Goal: Transaction & Acquisition: Purchase product/service

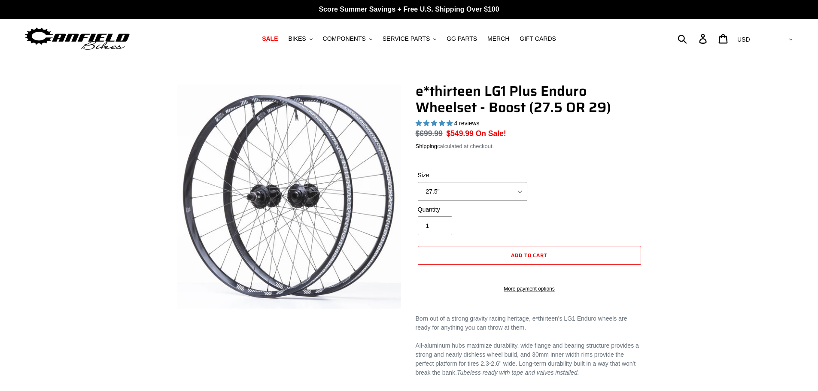
select select "highest-rating"
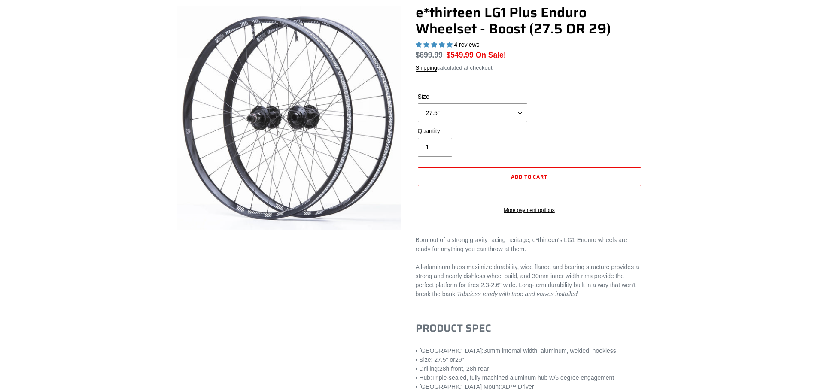
scroll to position [86, 0]
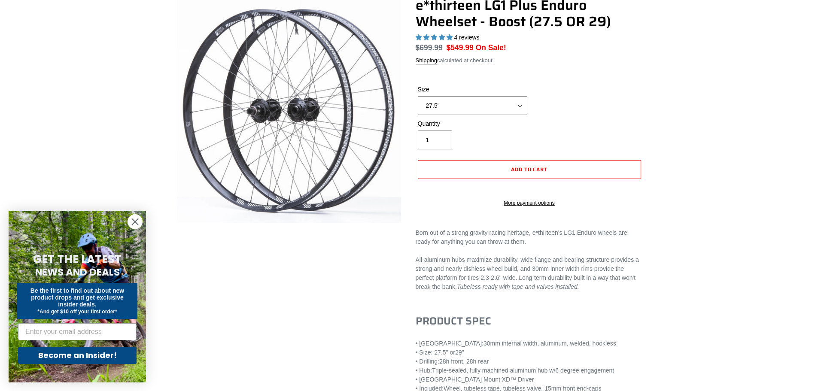
click at [496, 112] on select "27.5" 29"" at bounding box center [473, 105] width 110 height 19
select select "29""
click at [418, 96] on select "27.5" 29"" at bounding box center [473, 105] width 110 height 19
click at [595, 119] on div "Size 27.5" 29"" at bounding box center [530, 102] width 228 height 34
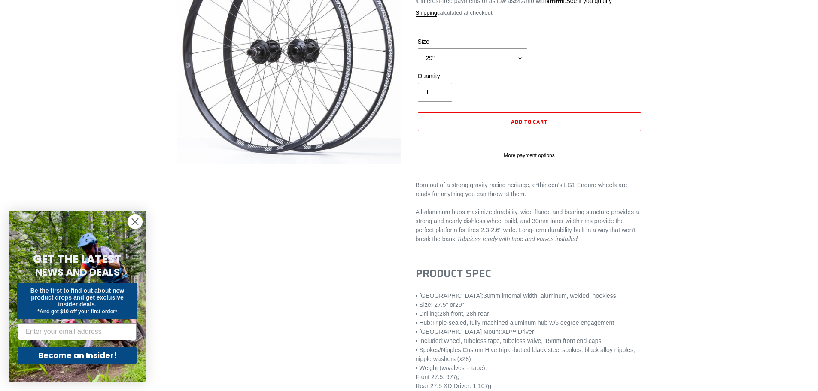
scroll to position [172, 0]
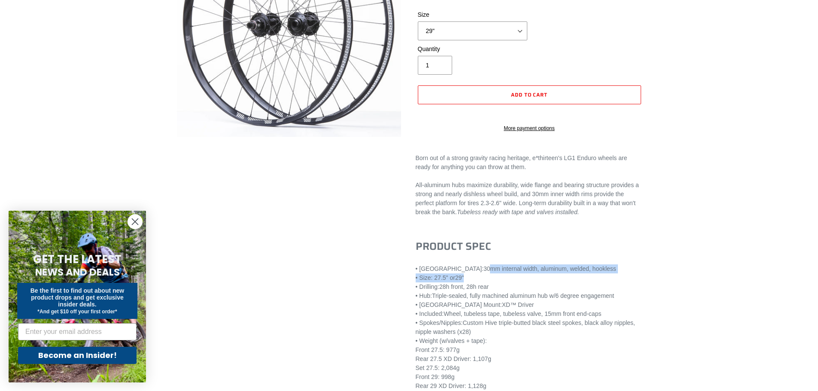
drag, startPoint x: 440, startPoint y: 279, endPoint x: 493, endPoint y: 284, distance: 53.5
click at [482, 284] on div "• Rim: 30mm internal width, aluminum, welded, hookless • Size: 27.5" or 29" • D…" at bounding box center [530, 337] width 228 height 144
click at [528, 301] on div "• Hub: Triple-sealed, fully machined aluminum hub w/6 degree engagement" at bounding box center [530, 296] width 228 height 9
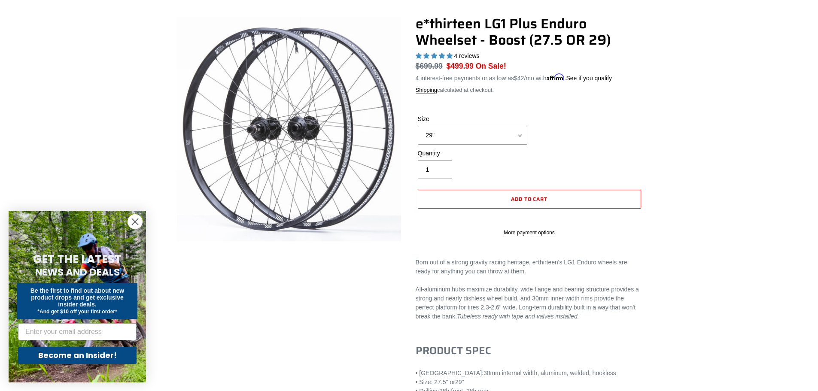
scroll to position [86, 0]
